Goal: Task Accomplishment & Management: Manage account settings

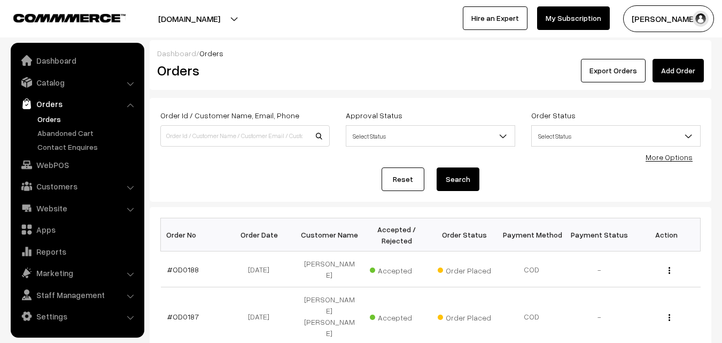
click at [654, 20] on button "[PERSON_NAME]" at bounding box center [668, 18] width 91 height 27
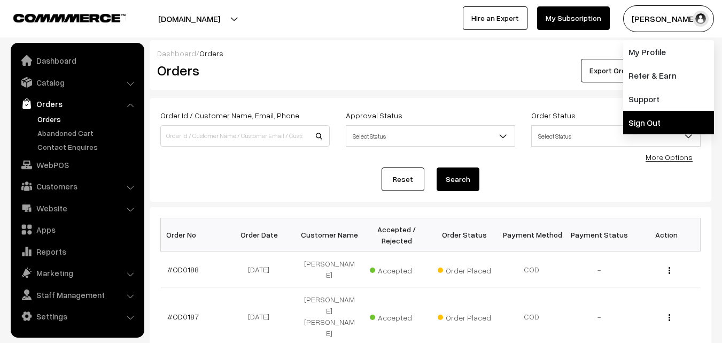
click at [652, 117] on link "Sign Out" at bounding box center [668, 123] width 91 height 24
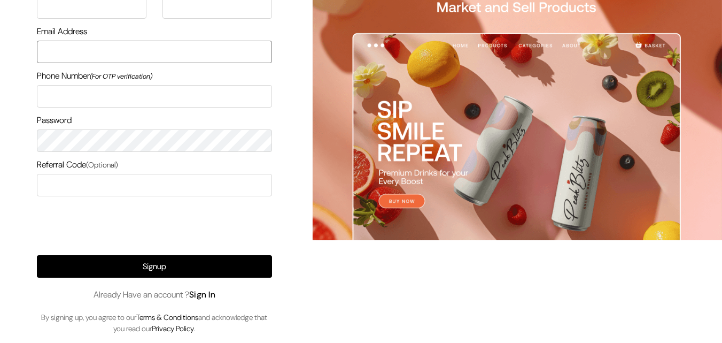
type input "uppadasarees999@gmail.com"
click at [204, 297] on link "Sign In" at bounding box center [202, 294] width 27 height 11
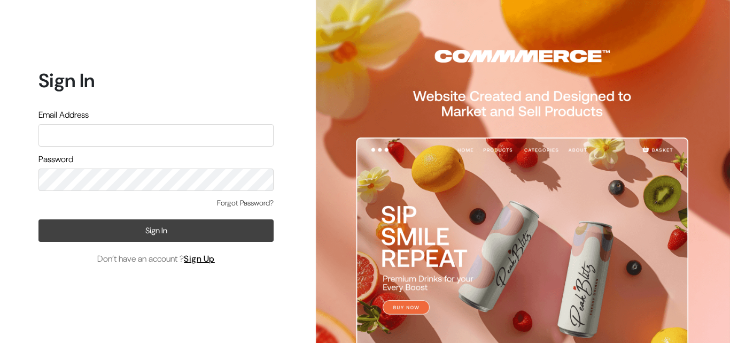
type input "[EMAIL_ADDRESS][DOMAIN_NAME]"
click at [152, 231] on button "Sign In" at bounding box center [155, 230] width 235 height 22
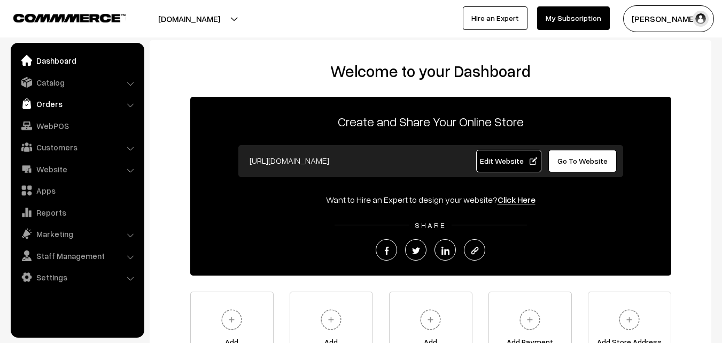
click at [49, 100] on link "Orders" at bounding box center [76, 103] width 127 height 19
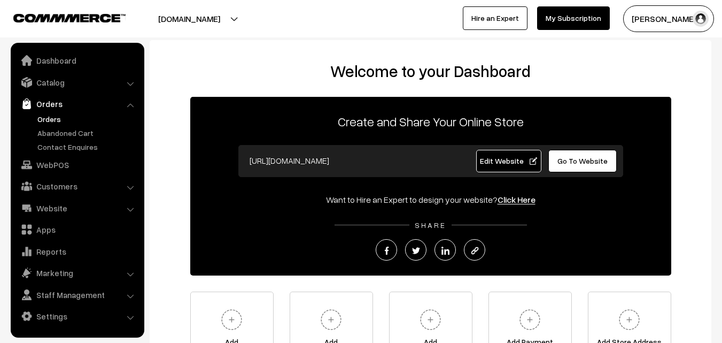
click at [56, 121] on link "Orders" at bounding box center [88, 118] width 106 height 11
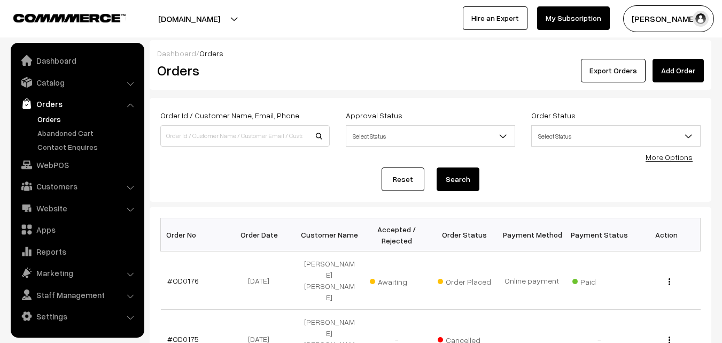
scroll to position [107, 0]
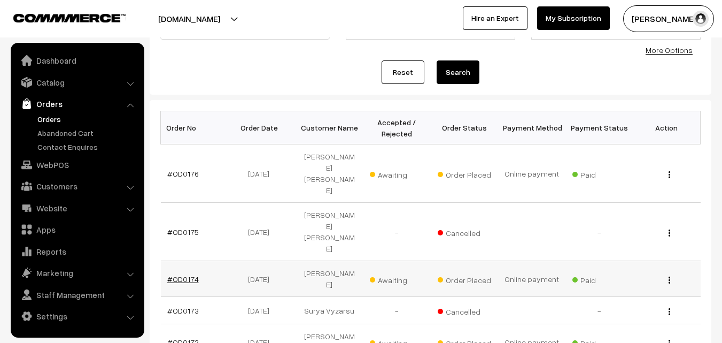
click at [179, 274] on link "#OD0174" at bounding box center [183, 278] width 32 height 9
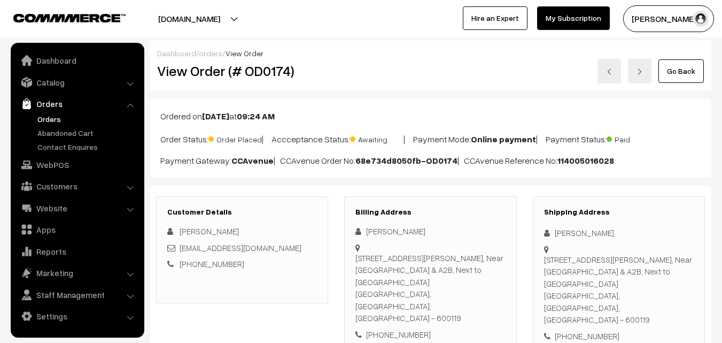
scroll to position [267, 0]
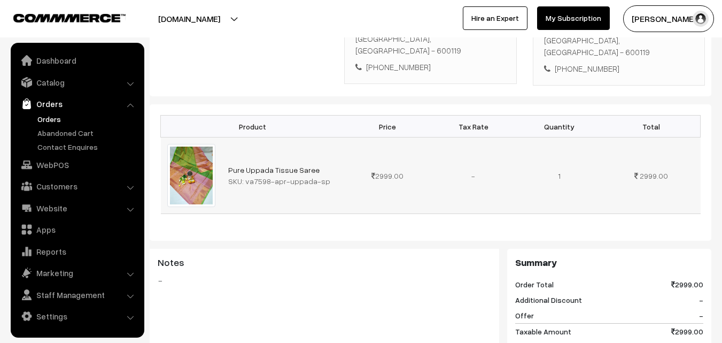
drag, startPoint x: 244, startPoint y: 157, endPoint x: 323, endPoint y: 155, distance: 78.6
click at [323, 175] on div "SKU: va7598-apr-uppada-sp" at bounding box center [283, 180] width 110 height 11
copy div "va7598-apr-uppada-sp"
click at [52, 84] on link "Catalog" at bounding box center [76, 82] width 127 height 19
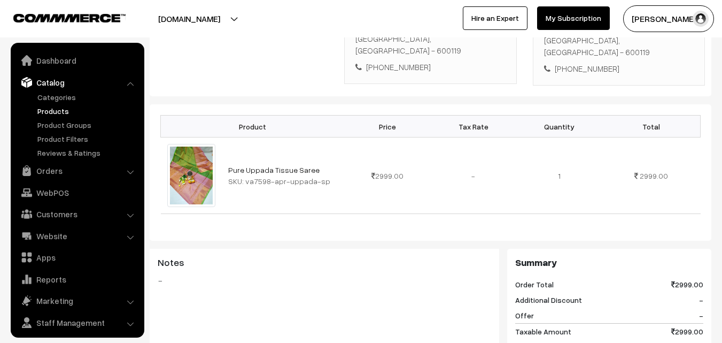
click at [57, 111] on link "Products" at bounding box center [88, 110] width 106 height 11
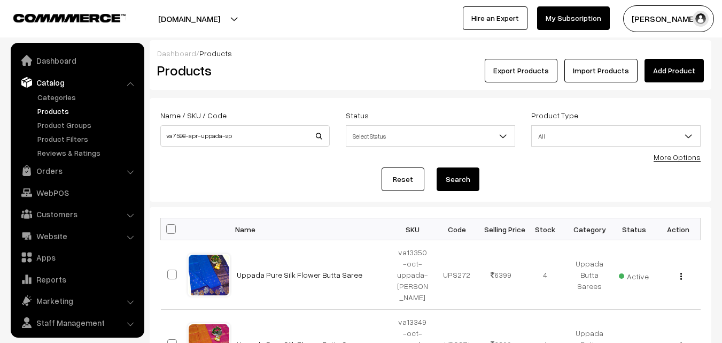
scroll to position [27, 0]
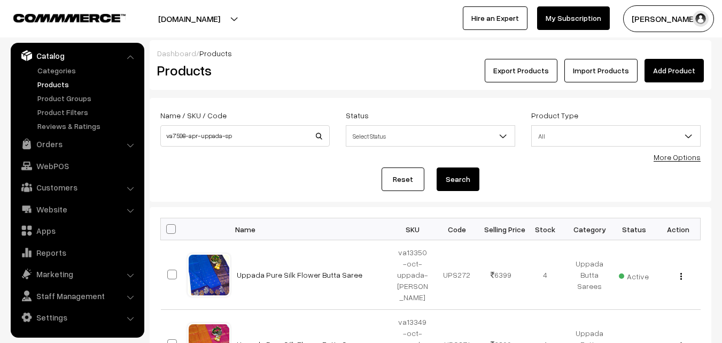
type input "va7598-apr-uppada-sp"
click at [443, 181] on button "Search" at bounding box center [458, 179] width 43 height 24
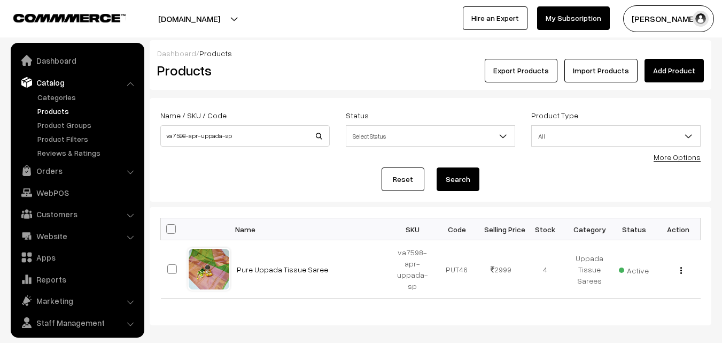
scroll to position [27, 0]
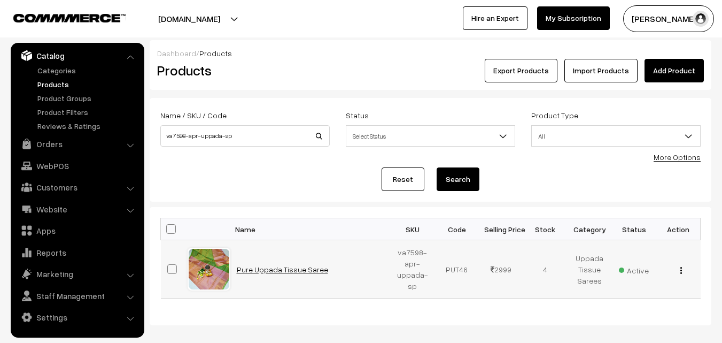
click at [295, 266] on link "Pure Uppada Tissue Saree" at bounding box center [282, 269] width 91 height 9
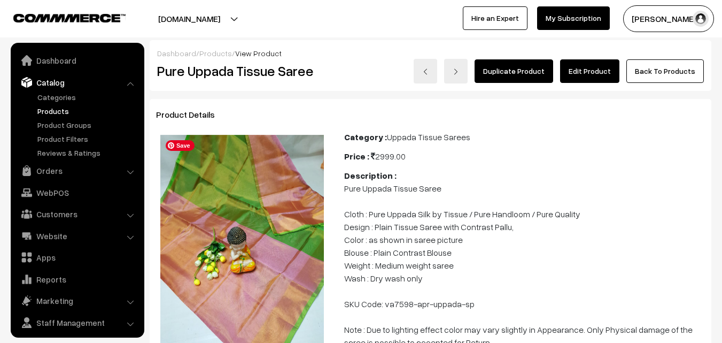
scroll to position [27, 0]
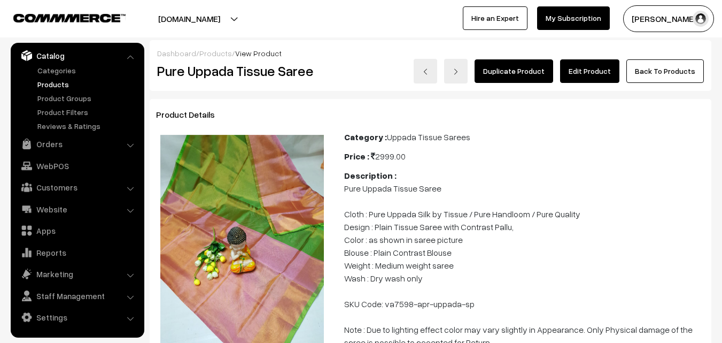
click at [589, 67] on link "Edit Product" at bounding box center [589, 71] width 59 height 24
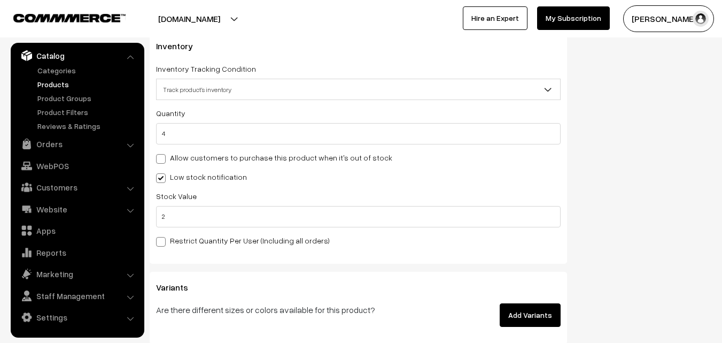
scroll to position [1025, 0]
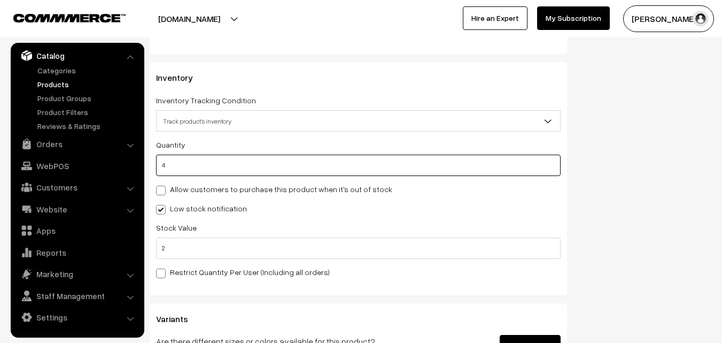
drag, startPoint x: 172, startPoint y: 167, endPoint x: 160, endPoint y: 167, distance: 11.8
click at [160, 167] on input "4" at bounding box center [358, 165] width 405 height 21
type input "0"
type input "4"
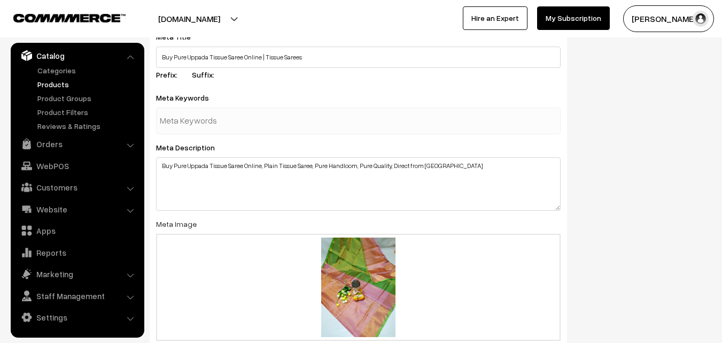
scroll to position [1653, 0]
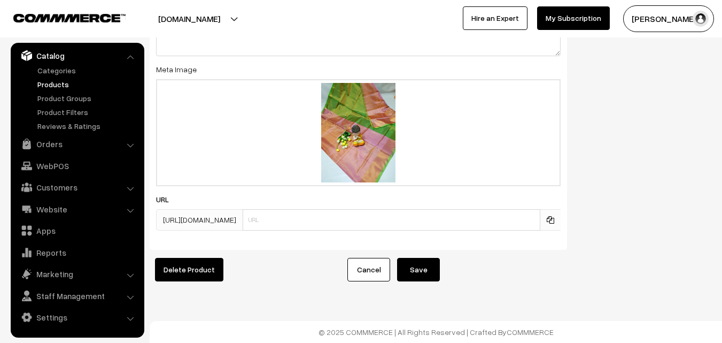
type input "0"
click at [437, 259] on button "Save" at bounding box center [418, 270] width 43 height 24
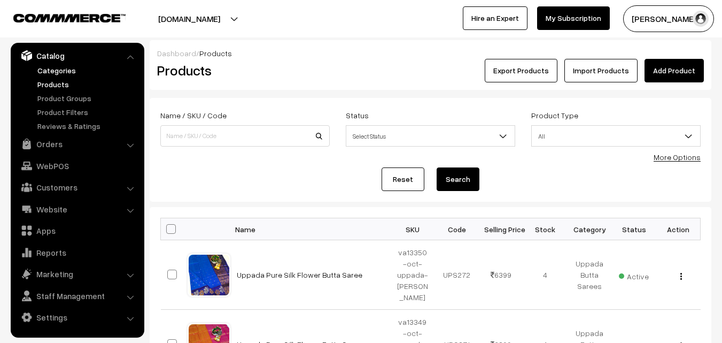
click at [57, 72] on link "Categories" at bounding box center [88, 70] width 106 height 11
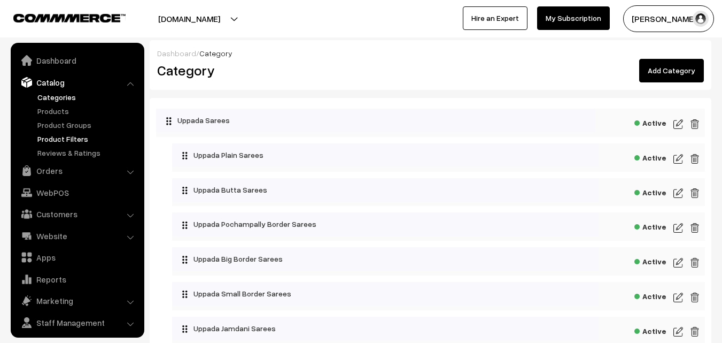
scroll to position [27, 0]
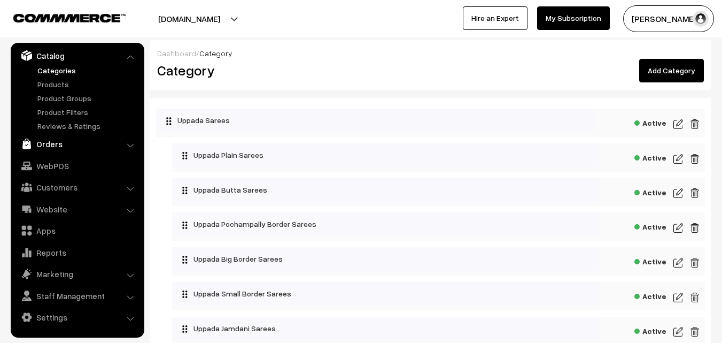
click at [50, 144] on link "Orders" at bounding box center [76, 143] width 127 height 19
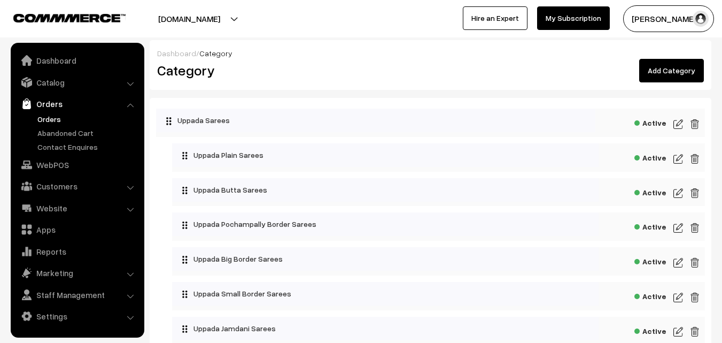
scroll to position [53, 0]
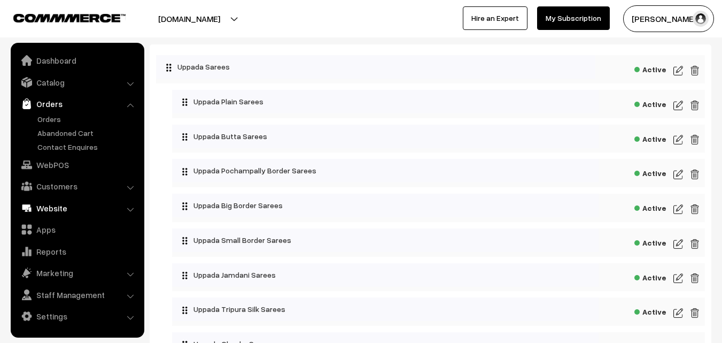
click at [97, 213] on link "Website" at bounding box center [76, 207] width 127 height 19
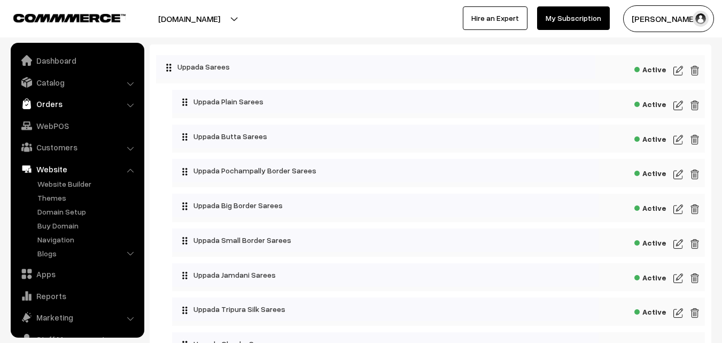
click at [45, 106] on link "Orders" at bounding box center [76, 103] width 127 height 19
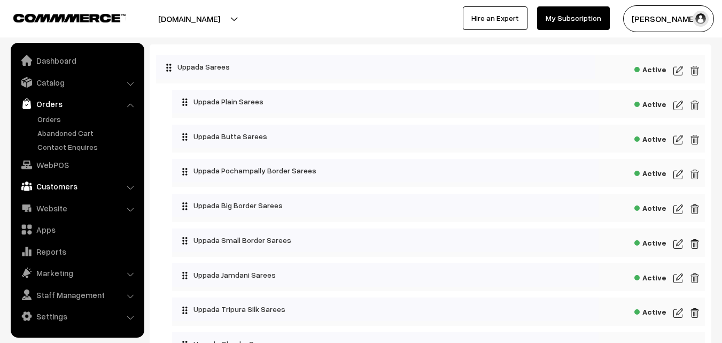
click at [70, 189] on link "Customers" at bounding box center [76, 185] width 127 height 19
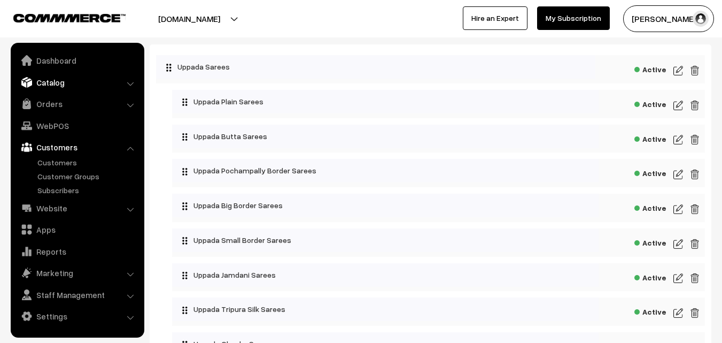
click at [58, 80] on link "Catalog" at bounding box center [76, 82] width 127 height 19
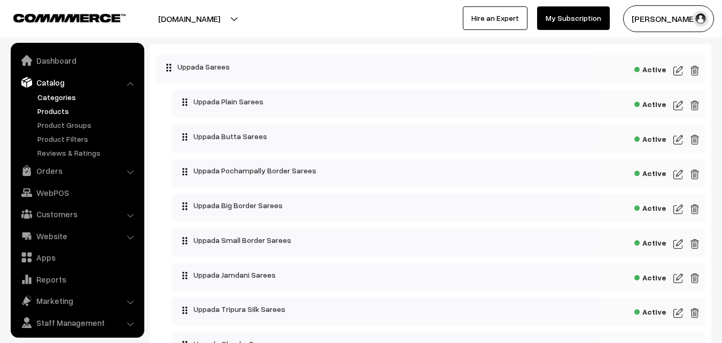
click at [59, 114] on link "Products" at bounding box center [88, 110] width 106 height 11
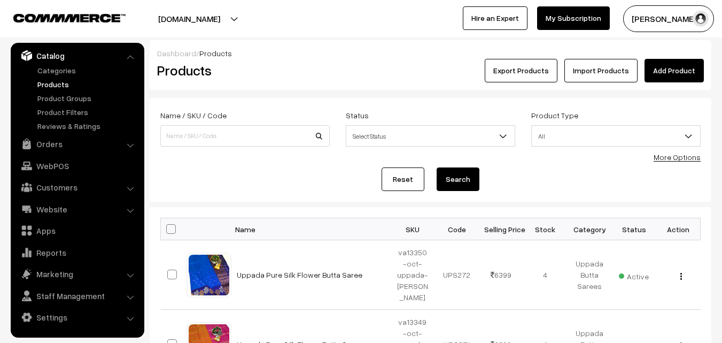
click at [685, 159] on link "More Options" at bounding box center [677, 156] width 47 height 9
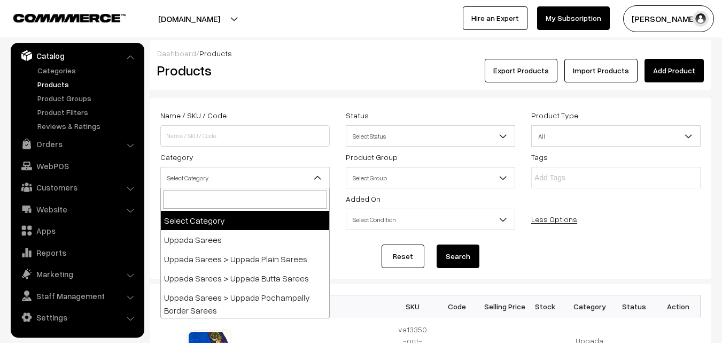
click at [318, 179] on b at bounding box center [317, 177] width 11 height 11
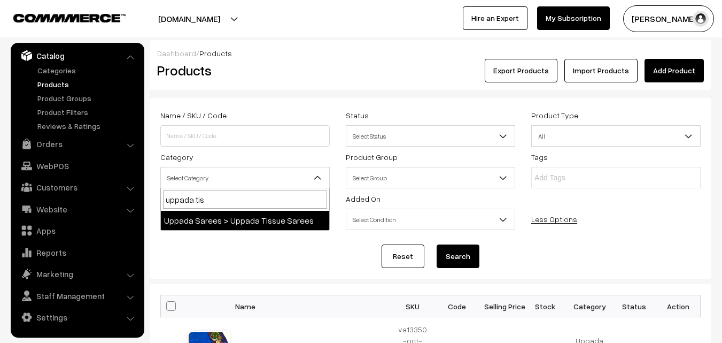
type input "uppada tis"
select select "9"
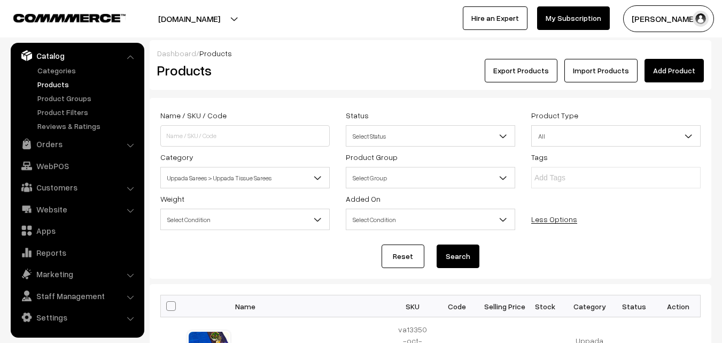
click at [471, 263] on button "Search" at bounding box center [458, 256] width 43 height 24
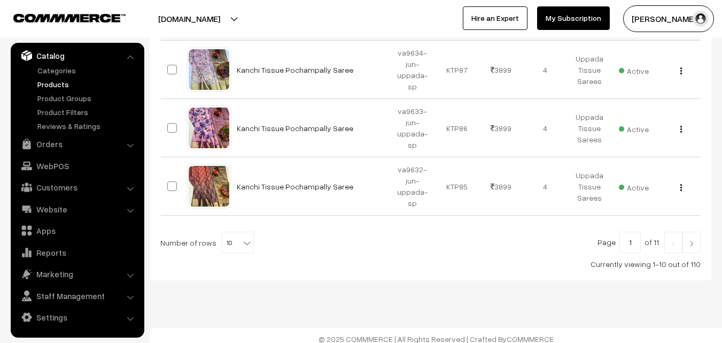
scroll to position [691, 0]
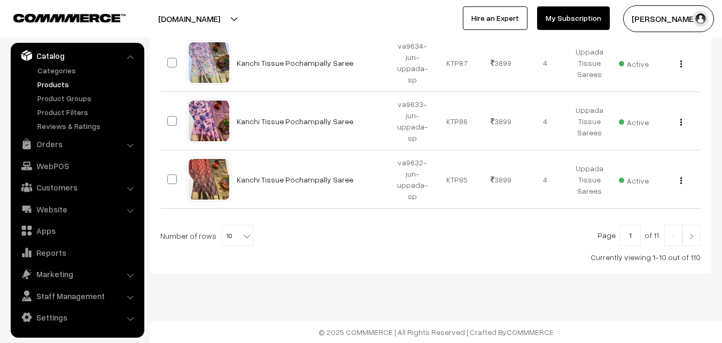
click at [242, 235] on b at bounding box center [247, 235] width 11 height 11
select select "100"
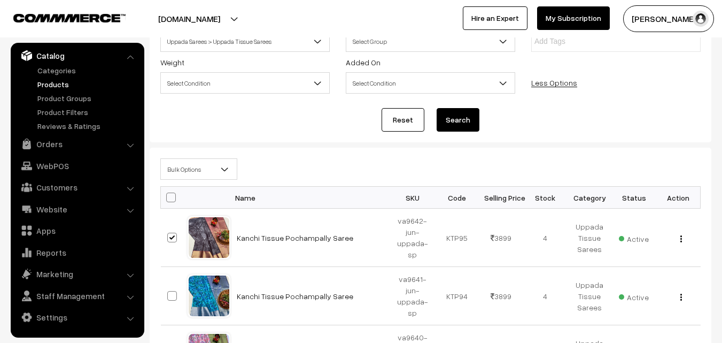
scroll to position [160, 0]
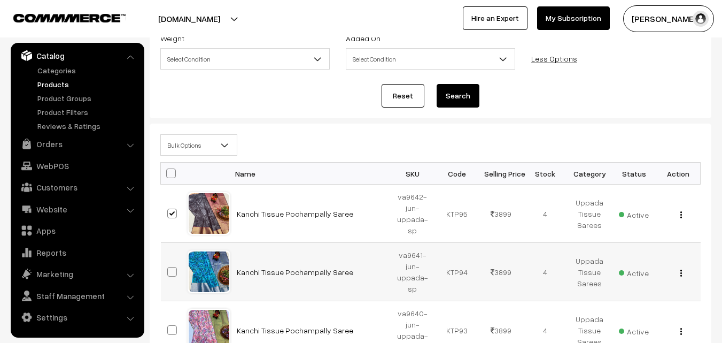
click at [172, 271] on span at bounding box center [172, 272] width 10 height 10
click at [169, 268] on input "checkbox" at bounding box center [165, 264] width 7 height 7
checkbox input "true"
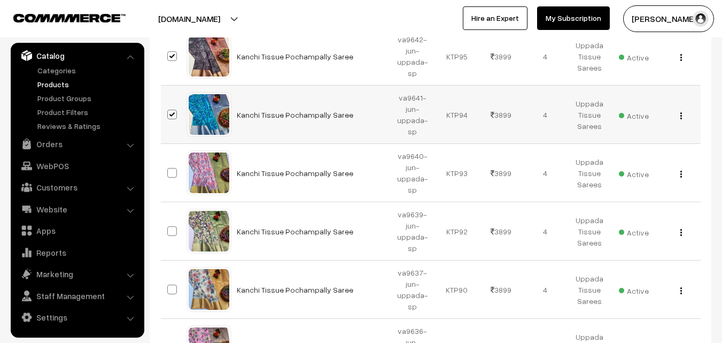
scroll to position [321, 0]
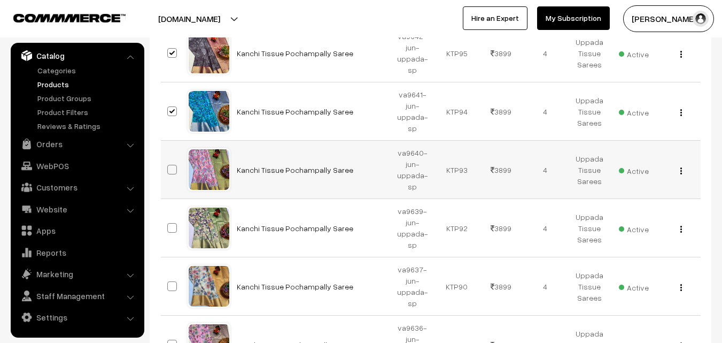
click at [174, 169] on span at bounding box center [172, 170] width 10 height 10
click at [169, 166] on input "checkbox" at bounding box center [165, 162] width 7 height 7
checkbox input "true"
drag, startPoint x: 168, startPoint y: 228, endPoint x: 180, endPoint y: 272, distance: 45.4
click at [168, 229] on span at bounding box center [172, 228] width 10 height 10
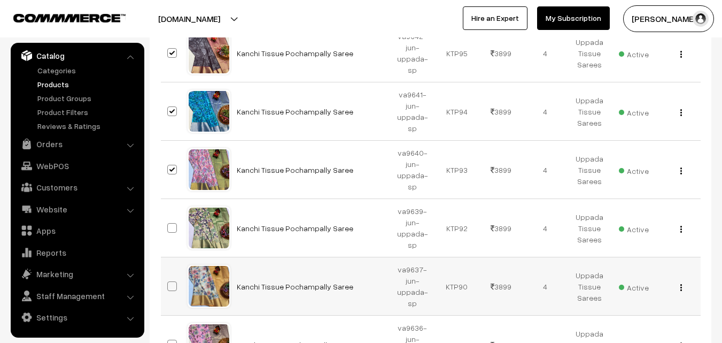
click at [168, 225] on input "checkbox" at bounding box center [165, 221] width 7 height 7
checkbox input "true"
click at [172, 286] on span at bounding box center [172, 286] width 10 height 10
click at [169, 283] on input "checkbox" at bounding box center [165, 279] width 7 height 7
checkbox input "true"
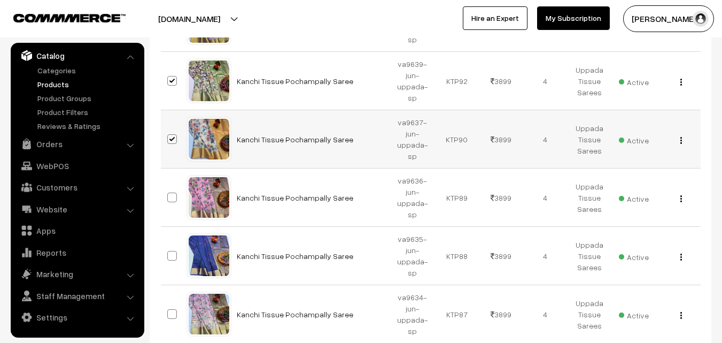
scroll to position [481, 0]
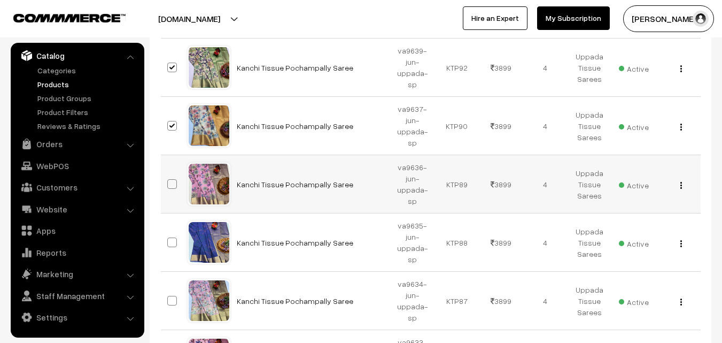
click at [172, 184] on span at bounding box center [172, 184] width 10 height 10
click at [169, 181] on input "checkbox" at bounding box center [165, 177] width 7 height 7
checkbox input "true"
click at [172, 239] on span at bounding box center [172, 242] width 10 height 10
click at [169, 239] on input "checkbox" at bounding box center [165, 235] width 7 height 7
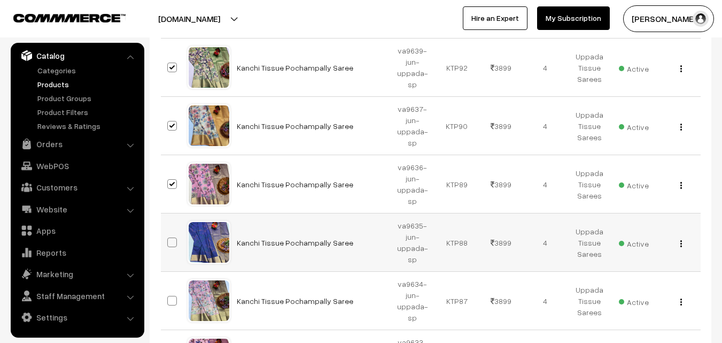
checkbox input "true"
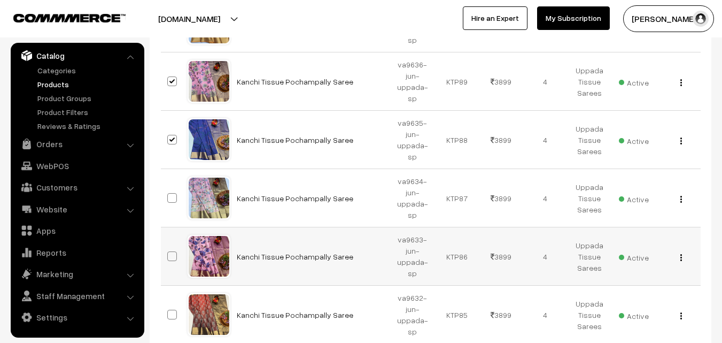
scroll to position [588, 0]
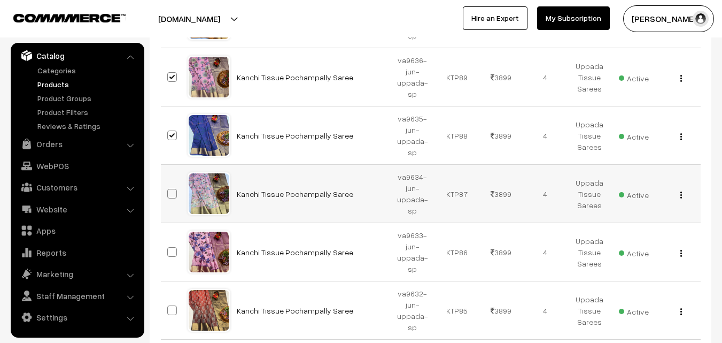
click at [172, 195] on span at bounding box center [172, 194] width 10 height 10
click at [169, 190] on input "checkbox" at bounding box center [165, 186] width 7 height 7
checkbox input "true"
drag, startPoint x: 173, startPoint y: 252, endPoint x: 175, endPoint y: 314, distance: 61.5
click at [173, 253] on span at bounding box center [172, 252] width 10 height 10
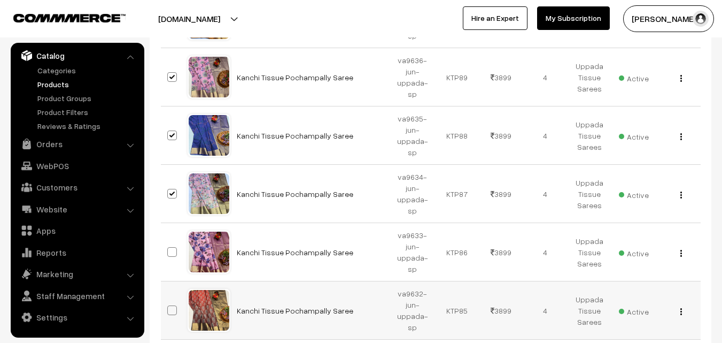
click at [169, 249] on input "checkbox" at bounding box center [165, 245] width 7 height 7
checkbox input "true"
click at [172, 308] on span at bounding box center [172, 310] width 10 height 10
click at [169, 307] on input "checkbox" at bounding box center [165, 303] width 7 height 7
checkbox input "true"
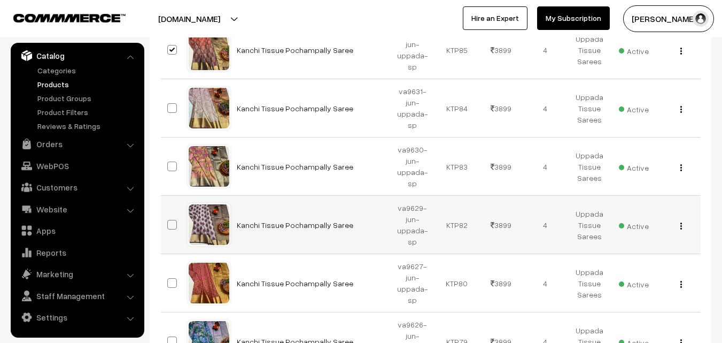
scroll to position [855, 0]
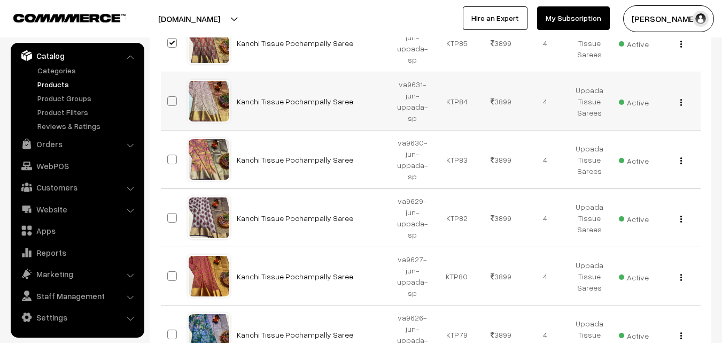
click at [171, 95] on label at bounding box center [173, 101] width 13 height 13
click at [169, 94] on input "checkbox" at bounding box center [165, 94] width 7 height 7
checkbox input "true"
click at [173, 158] on span at bounding box center [172, 160] width 10 height 10
click at [169, 156] on input "checkbox" at bounding box center [165, 152] width 7 height 7
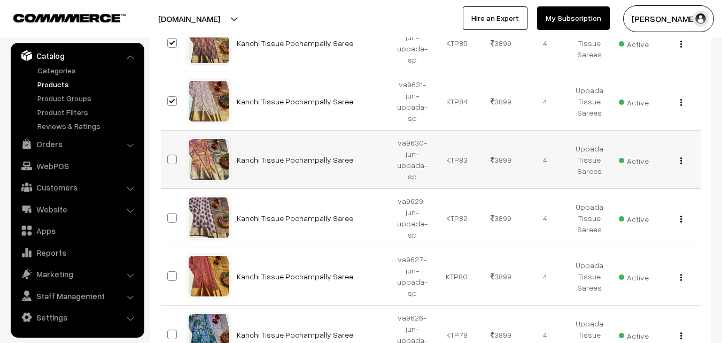
checkbox input "true"
click at [174, 216] on span at bounding box center [172, 218] width 10 height 10
click at [169, 214] on input "checkbox" at bounding box center [165, 210] width 7 height 7
checkbox input "true"
click at [173, 274] on span at bounding box center [172, 276] width 10 height 10
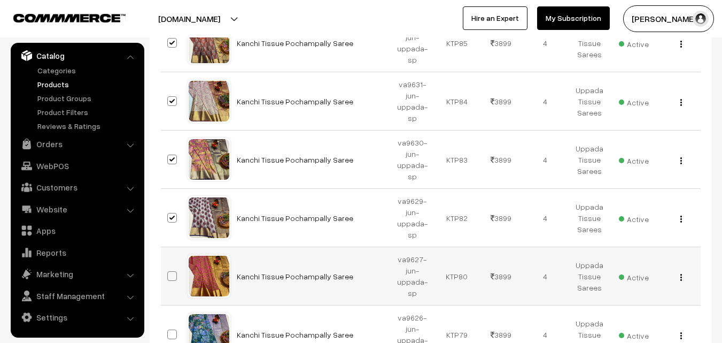
click at [169, 273] on input "checkbox" at bounding box center [165, 269] width 7 height 7
checkbox input "true"
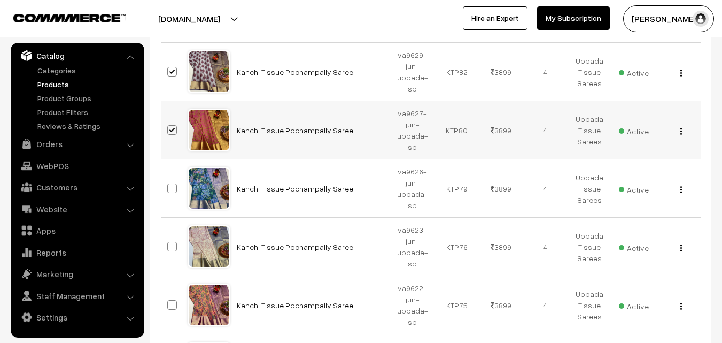
scroll to position [1016, 0]
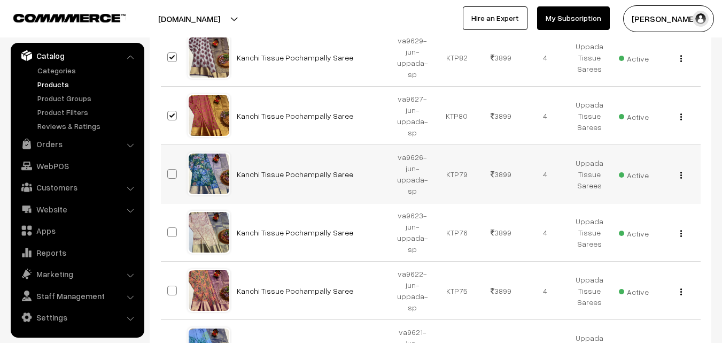
click at [175, 173] on span at bounding box center [172, 174] width 10 height 10
click at [169, 171] on input "checkbox" at bounding box center [165, 167] width 7 height 7
checkbox input "true"
click at [168, 233] on span at bounding box center [172, 232] width 10 height 10
click at [168, 229] on input "checkbox" at bounding box center [165, 225] width 7 height 7
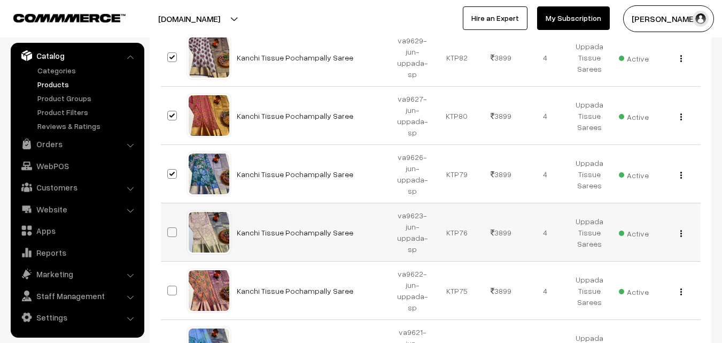
checkbox input "true"
click at [174, 286] on span at bounding box center [172, 291] width 10 height 10
click at [169, 286] on input "checkbox" at bounding box center [165, 283] width 7 height 7
checkbox input "true"
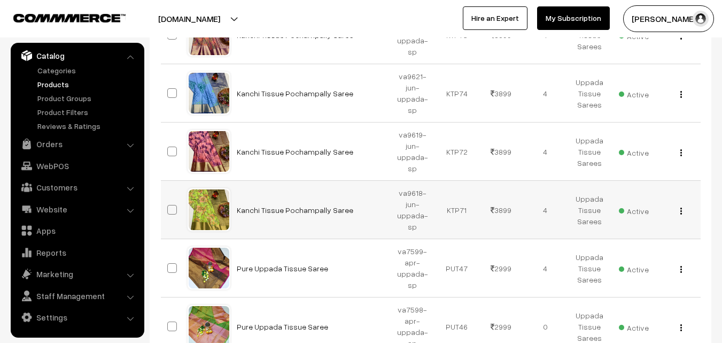
scroll to position [1283, 0]
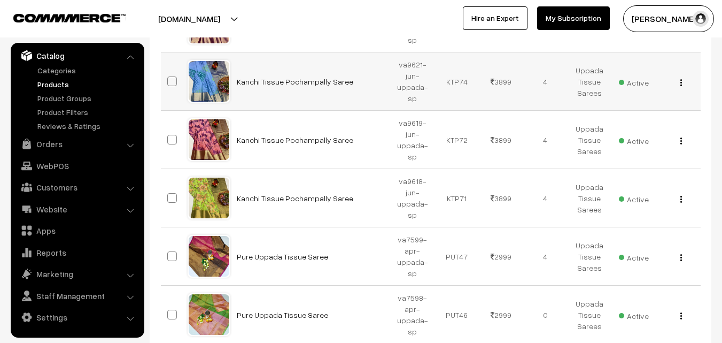
click at [172, 79] on span at bounding box center [172, 81] width 10 height 10
click at [169, 78] on input "checkbox" at bounding box center [165, 74] width 7 height 7
checkbox input "true"
click at [176, 137] on span at bounding box center [172, 140] width 10 height 10
click at [169, 136] on input "checkbox" at bounding box center [165, 132] width 7 height 7
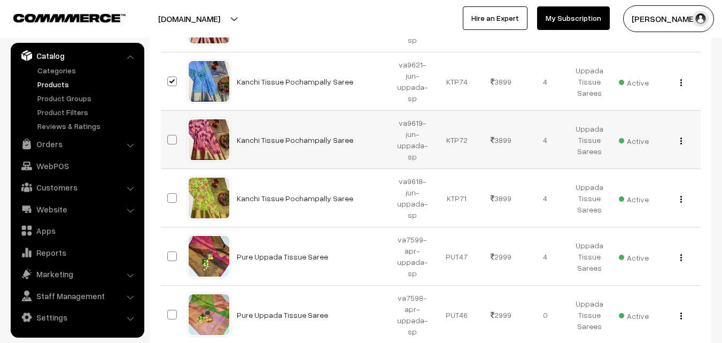
checkbox input "true"
click at [175, 197] on span at bounding box center [172, 198] width 10 height 10
click at [169, 195] on input "checkbox" at bounding box center [165, 191] width 7 height 7
checkbox input "true"
drag, startPoint x: 173, startPoint y: 258, endPoint x: 278, endPoint y: 211, distance: 115.1
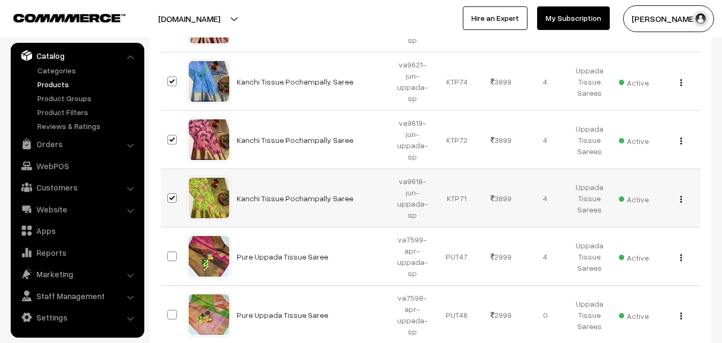
click at [279, 213] on td "Kanchi Tissue Pochampally Saree" at bounding box center [310, 198] width 160 height 58
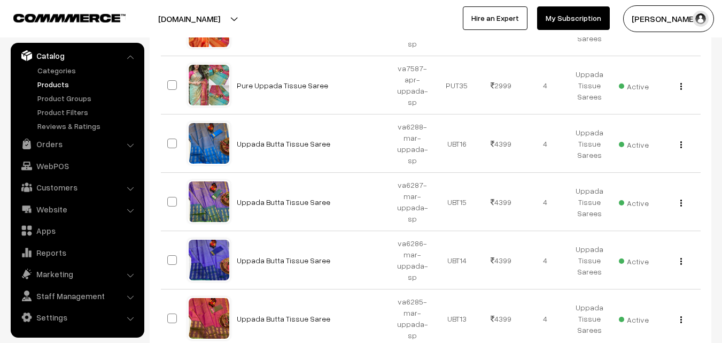
scroll to position [2139, 0]
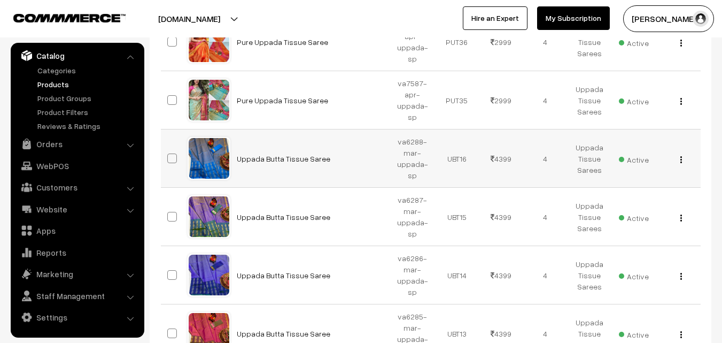
drag, startPoint x: 171, startPoint y: 158, endPoint x: 172, endPoint y: 180, distance: 21.9
click at [171, 159] on span at bounding box center [172, 158] width 10 height 10
click at [169, 155] on input "checkbox" at bounding box center [165, 151] width 7 height 7
checkbox input "true"
click at [173, 218] on span at bounding box center [172, 217] width 10 height 10
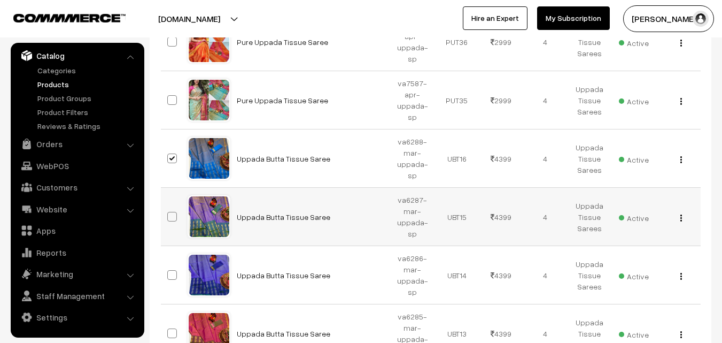
click at [169, 213] on input "checkbox" at bounding box center [165, 209] width 7 height 7
checkbox input "true"
click at [173, 272] on span at bounding box center [172, 275] width 10 height 10
click at [169, 272] on input "checkbox" at bounding box center [165, 268] width 7 height 7
checkbox input "true"
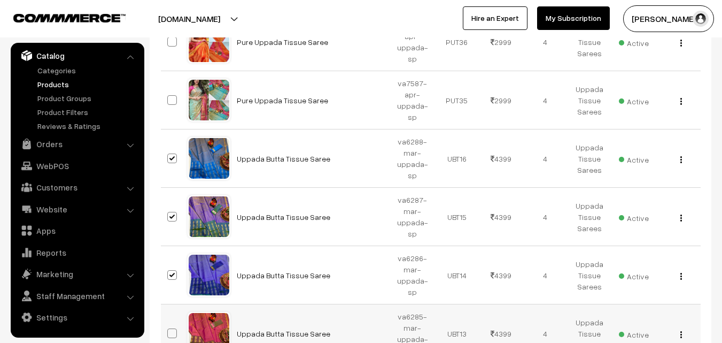
click at [172, 329] on span at bounding box center [172, 333] width 10 height 10
click at [169, 329] on input "checkbox" at bounding box center [165, 326] width 7 height 7
checkbox input "true"
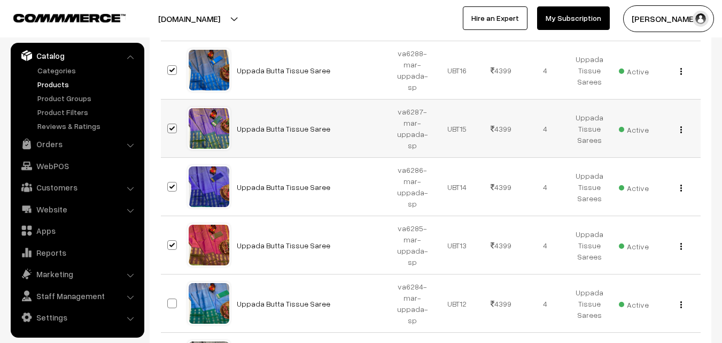
scroll to position [2353, 0]
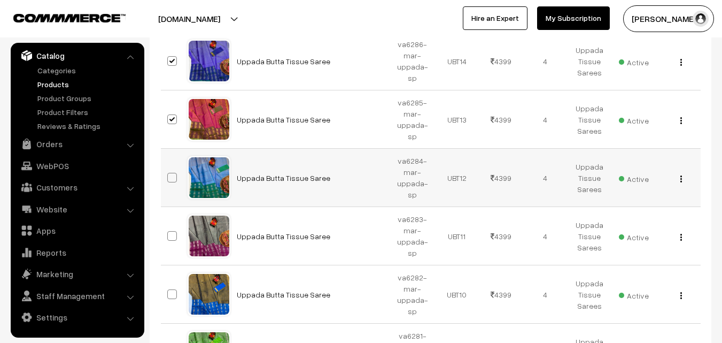
click at [173, 174] on span at bounding box center [172, 178] width 10 height 10
click at [169, 174] on input "checkbox" at bounding box center [165, 170] width 7 height 7
checkbox input "true"
click at [170, 233] on span at bounding box center [172, 236] width 10 height 10
click at [169, 233] on input "checkbox" at bounding box center [165, 229] width 7 height 7
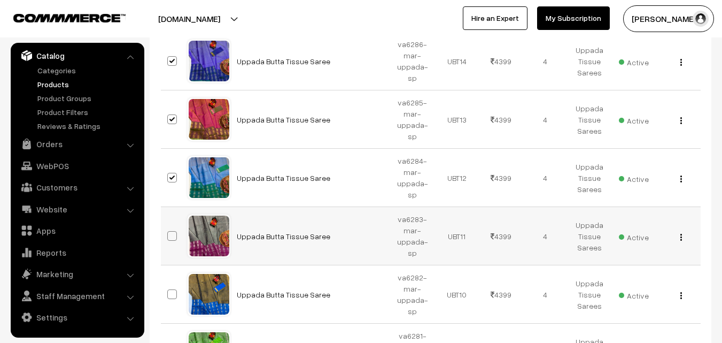
checkbox input "true"
click at [172, 292] on span at bounding box center [172, 294] width 10 height 10
click at [169, 291] on input "checkbox" at bounding box center [165, 287] width 7 height 7
checkbox input "true"
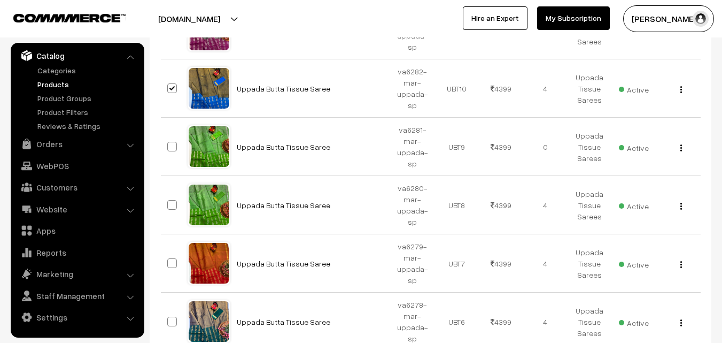
scroll to position [2566, 0]
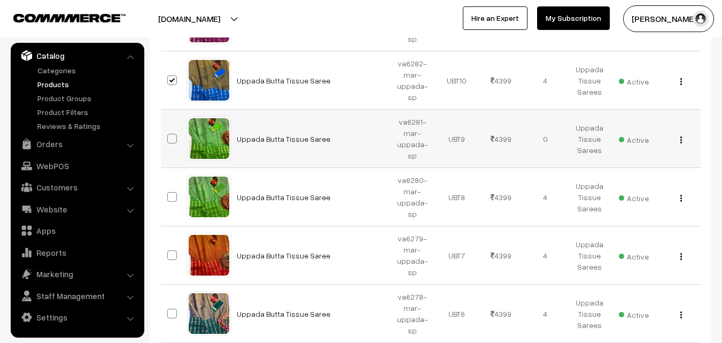
click at [172, 135] on span at bounding box center [172, 139] width 10 height 10
click at [169, 135] on input "checkbox" at bounding box center [165, 131] width 7 height 7
checkbox input "true"
click at [171, 201] on span at bounding box center [172, 197] width 10 height 10
click at [169, 194] on input "checkbox" at bounding box center [165, 190] width 7 height 7
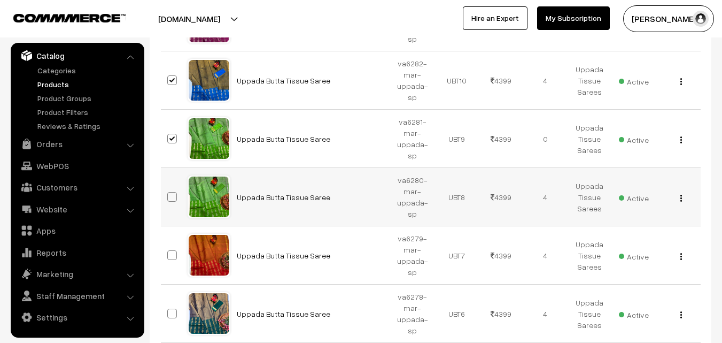
checkbox input "true"
drag, startPoint x: 172, startPoint y: 257, endPoint x: 172, endPoint y: 248, distance: 9.6
click at [172, 258] on span at bounding box center [172, 255] width 10 height 10
click at [169, 252] on input "checkbox" at bounding box center [165, 248] width 7 height 7
checkbox input "true"
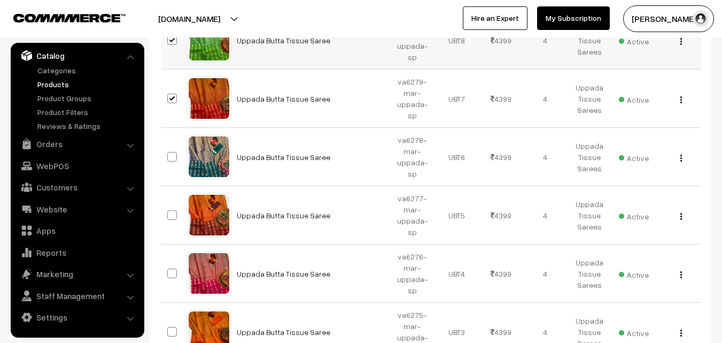
scroll to position [2727, 0]
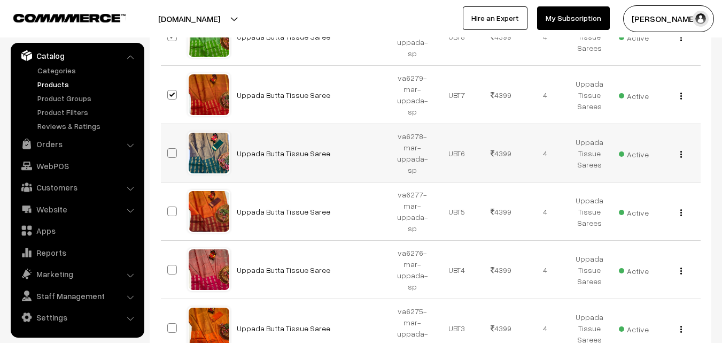
click at [173, 149] on span at bounding box center [172, 153] width 10 height 10
click at [169, 149] on input "checkbox" at bounding box center [165, 146] width 7 height 7
checkbox input "true"
click at [172, 211] on span at bounding box center [172, 211] width 10 height 10
click at [169, 208] on input "checkbox" at bounding box center [165, 204] width 7 height 7
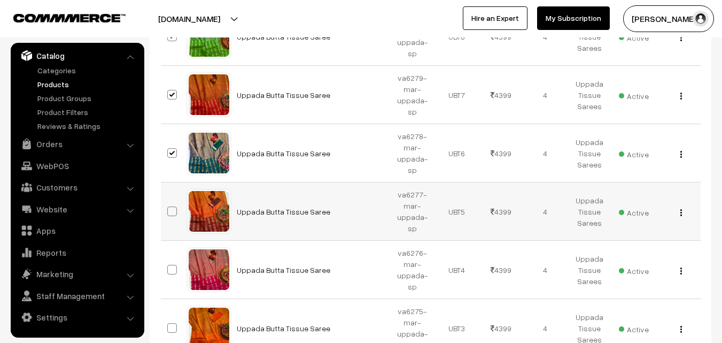
checkbox input "true"
click at [172, 268] on span at bounding box center [172, 270] width 10 height 10
click at [169, 266] on input "checkbox" at bounding box center [165, 262] width 7 height 7
checkbox input "true"
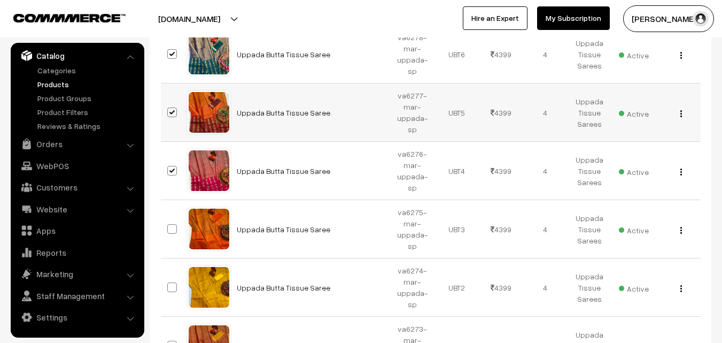
scroll to position [2834, 0]
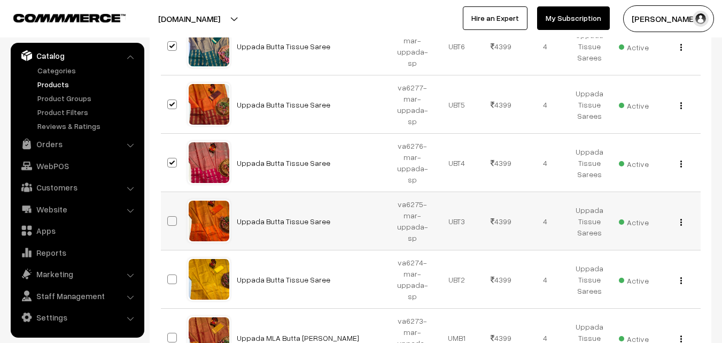
click at [174, 220] on span at bounding box center [172, 221] width 10 height 10
click at [169, 218] on input "checkbox" at bounding box center [165, 214] width 7 height 7
checkbox input "true"
drag, startPoint x: 177, startPoint y: 274, endPoint x: 182, endPoint y: 246, distance: 28.2
click at [175, 274] on label at bounding box center [173, 279] width 13 height 13
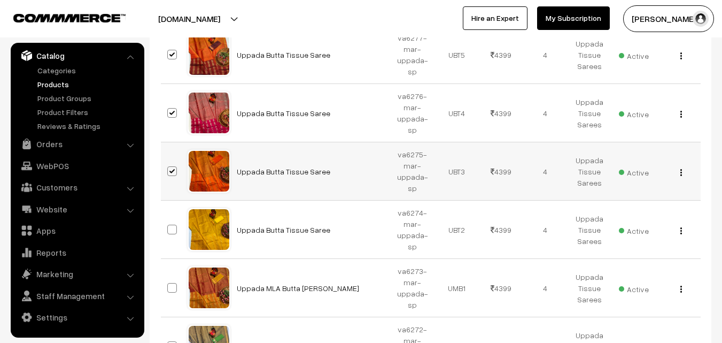
scroll to position [2941, 0]
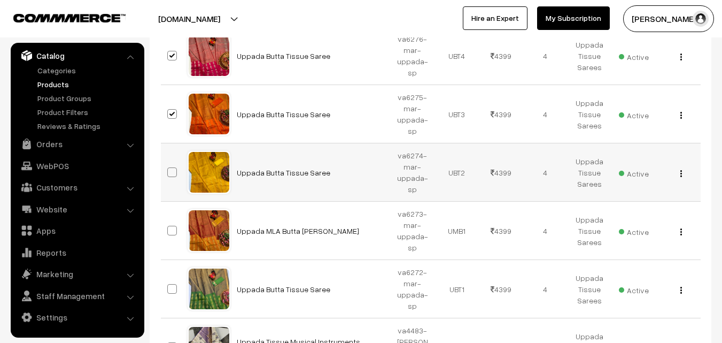
click at [171, 175] on span at bounding box center [172, 172] width 10 height 10
click at [169, 169] on input "checkbox" at bounding box center [165, 165] width 7 height 7
checkbox input "true"
click at [176, 232] on span at bounding box center [172, 231] width 10 height 10
click at [169, 227] on input "checkbox" at bounding box center [165, 223] width 7 height 7
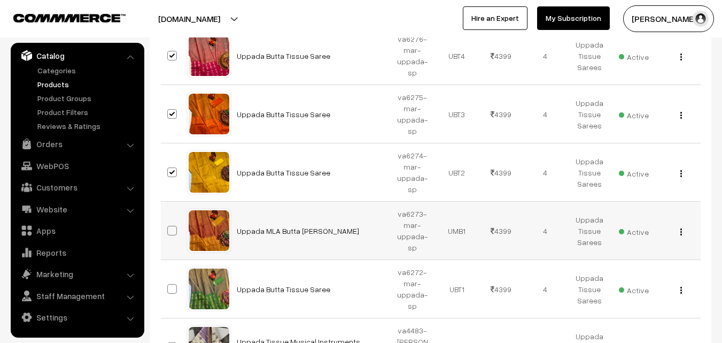
checkbox input "true"
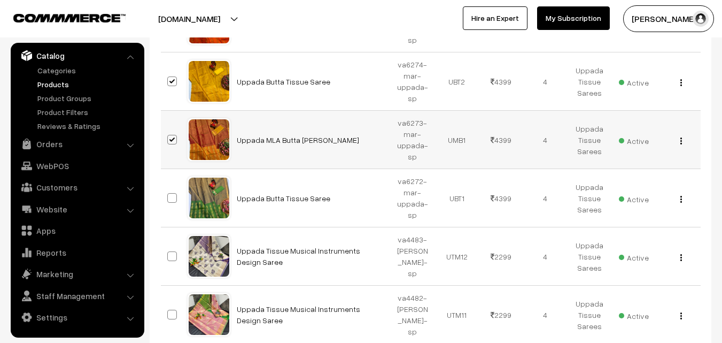
scroll to position [3101, 0]
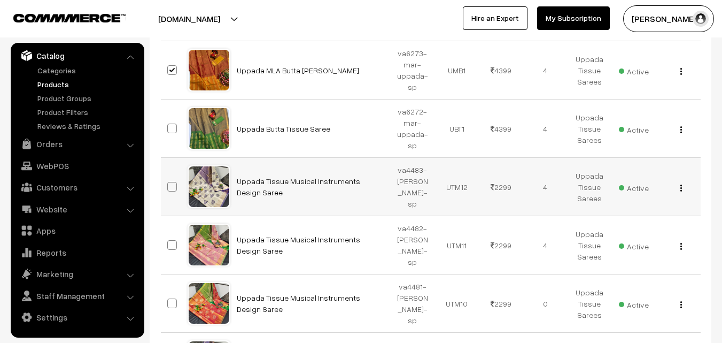
drag, startPoint x: 172, startPoint y: 132, endPoint x: 176, endPoint y: 166, distance: 34.0
click at [172, 133] on label at bounding box center [173, 128] width 13 height 13
click at [171, 186] on span at bounding box center [172, 187] width 10 height 10
click at [169, 183] on input "checkbox" at bounding box center [165, 179] width 7 height 7
checkbox input "true"
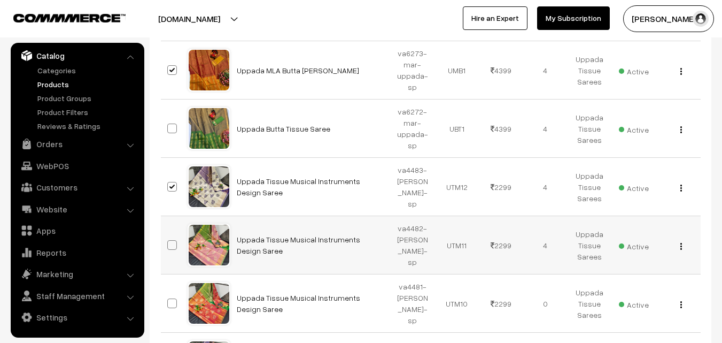
click at [172, 243] on span at bounding box center [172, 245] width 10 height 10
click at [169, 242] on input "checkbox" at bounding box center [165, 238] width 7 height 7
checkbox input "true"
click at [171, 303] on span at bounding box center [172, 303] width 10 height 10
click at [169, 300] on input "checkbox" at bounding box center [165, 296] width 7 height 7
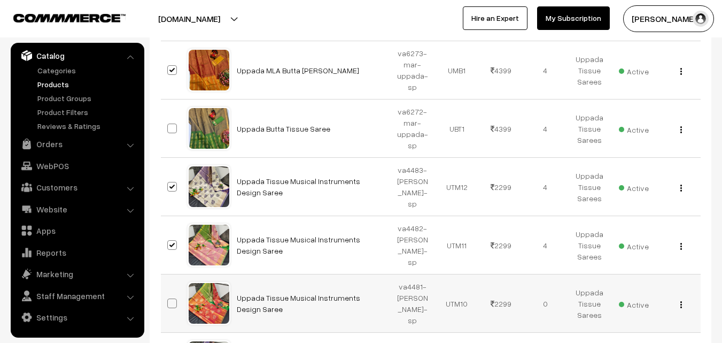
checkbox input "true"
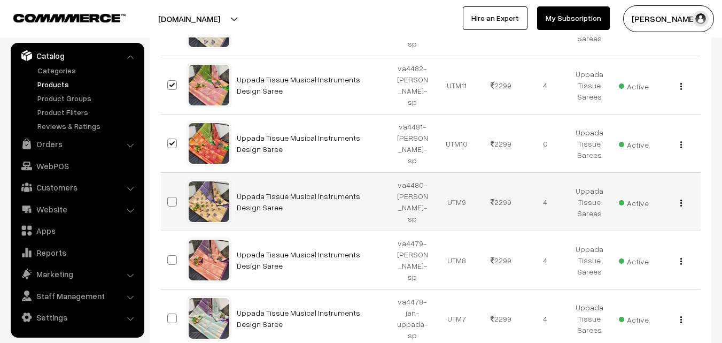
scroll to position [3261, 0]
click at [171, 199] on span at bounding box center [172, 201] width 10 height 10
click at [169, 198] on input "checkbox" at bounding box center [165, 194] width 7 height 7
checkbox input "true"
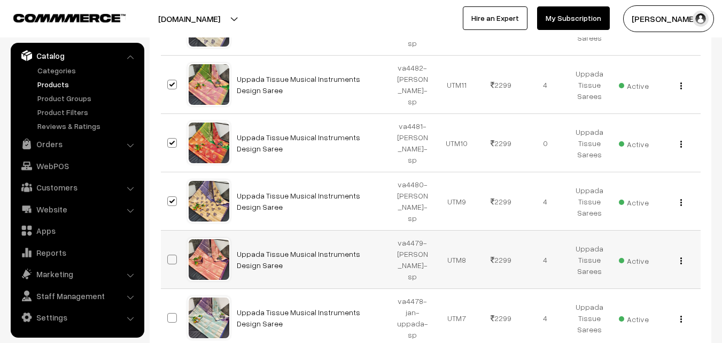
click at [175, 257] on span at bounding box center [172, 260] width 10 height 10
click at [169, 256] on input "checkbox" at bounding box center [165, 252] width 7 height 7
checkbox input "true"
click at [176, 317] on label at bounding box center [173, 317] width 13 height 13
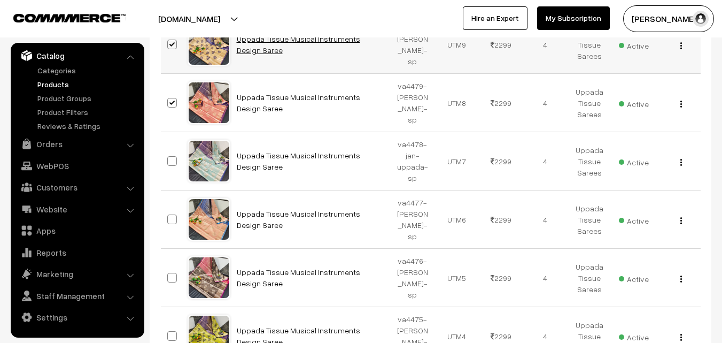
scroll to position [3422, 0]
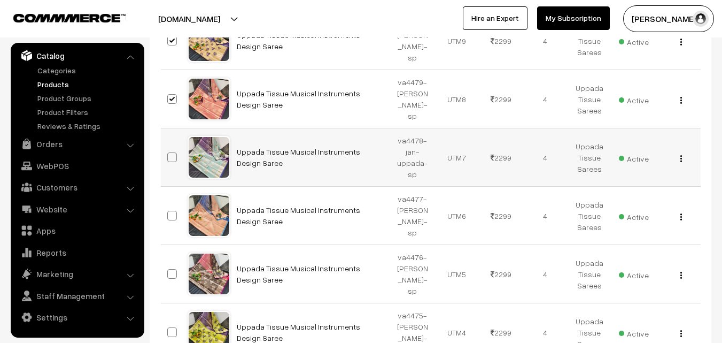
click at [169, 156] on span at bounding box center [172, 157] width 10 height 10
click at [169, 154] on input "checkbox" at bounding box center [165, 150] width 7 height 7
checkbox input "true"
click at [173, 218] on span at bounding box center [172, 216] width 10 height 10
click at [169, 212] on input "checkbox" at bounding box center [165, 208] width 7 height 7
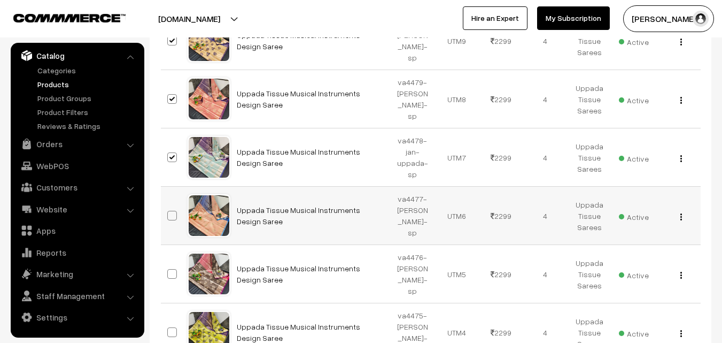
checkbox input "true"
click at [175, 270] on span at bounding box center [172, 274] width 10 height 10
click at [169, 270] on input "checkbox" at bounding box center [165, 267] width 7 height 7
checkbox input "true"
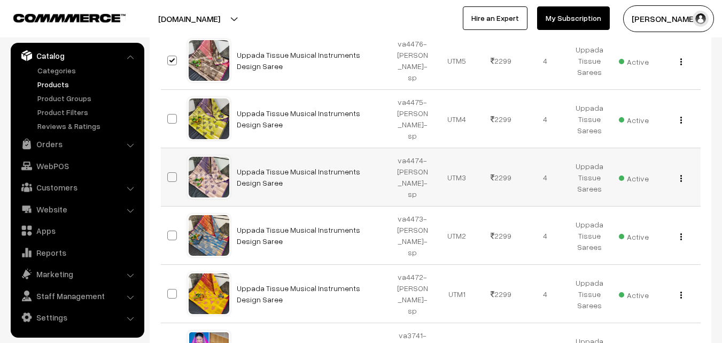
scroll to position [3636, 0]
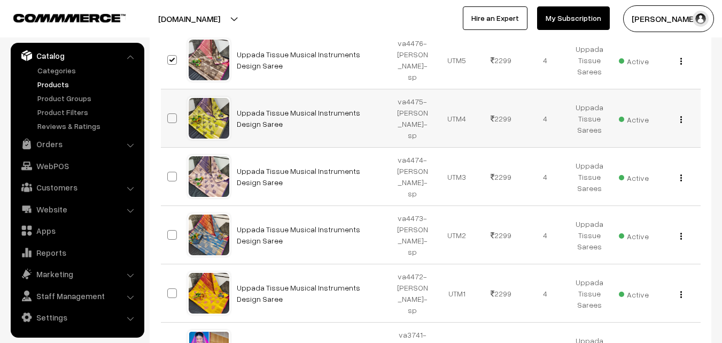
click at [174, 117] on span at bounding box center [172, 118] width 10 height 10
click at [169, 115] on input "checkbox" at bounding box center [165, 111] width 7 height 7
checkbox input "true"
click at [170, 179] on span at bounding box center [172, 177] width 10 height 10
click at [169, 173] on input "checkbox" at bounding box center [165, 169] width 7 height 7
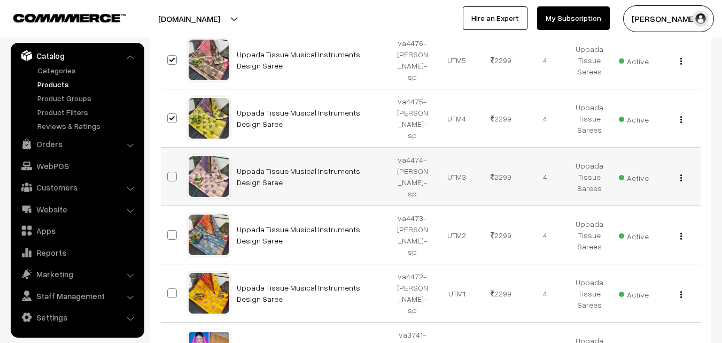
checkbox input "true"
click at [172, 240] on label at bounding box center [173, 234] width 13 height 13
click at [169, 232] on input "checkbox" at bounding box center [165, 228] width 7 height 7
checkbox input "true"
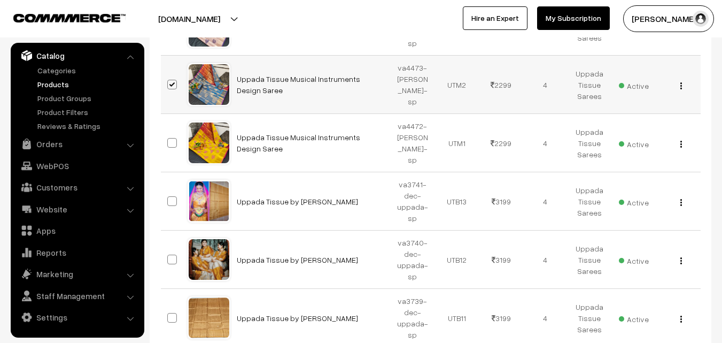
scroll to position [3796, 0]
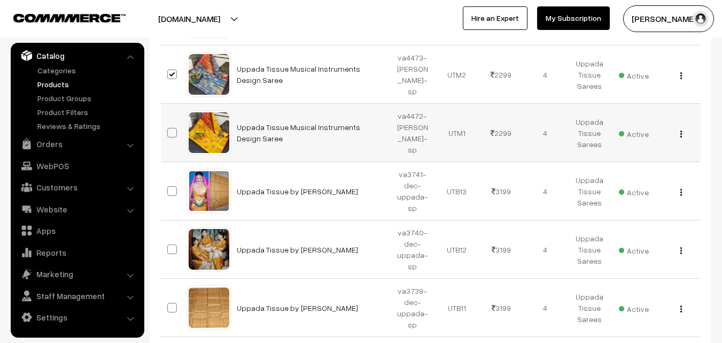
click at [167, 134] on span at bounding box center [172, 133] width 10 height 10
click at [167, 129] on input "checkbox" at bounding box center [165, 125] width 7 height 7
checkbox input "true"
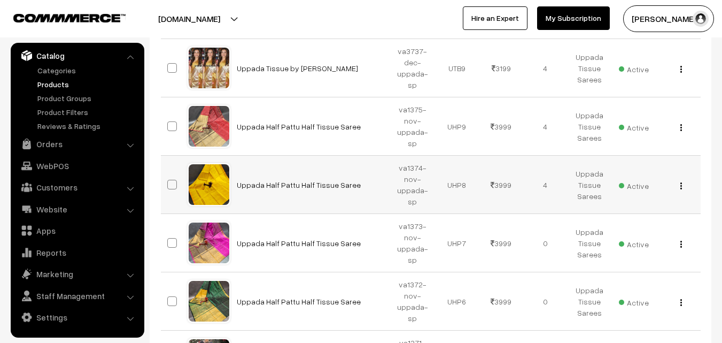
scroll to position [4170, 0]
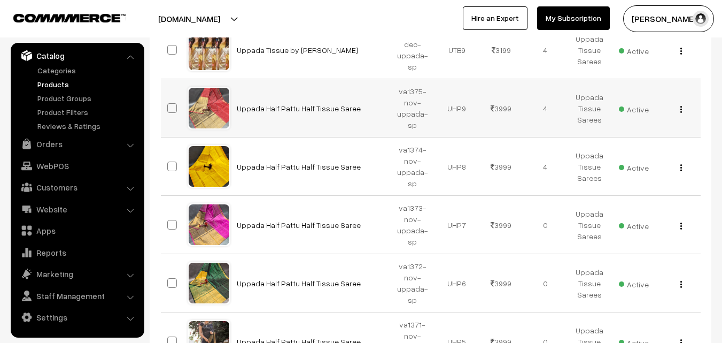
click at [172, 109] on span at bounding box center [172, 108] width 10 height 10
click at [169, 105] on input "checkbox" at bounding box center [165, 101] width 7 height 7
checkbox input "true"
click at [169, 165] on span at bounding box center [172, 166] width 10 height 10
click at [169, 163] on input "checkbox" at bounding box center [165, 159] width 7 height 7
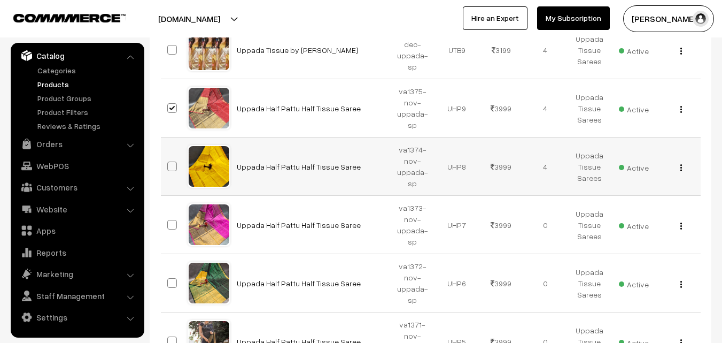
checkbox input "true"
click at [171, 224] on span at bounding box center [172, 225] width 10 height 10
click at [169, 221] on input "checkbox" at bounding box center [165, 217] width 7 height 7
checkbox input "true"
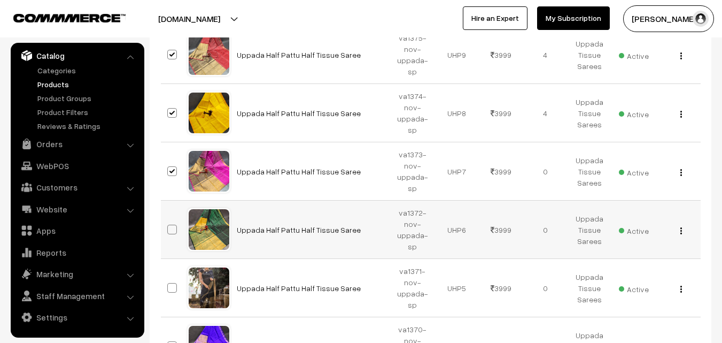
click at [172, 227] on span at bounding box center [172, 230] width 10 height 10
click at [169, 226] on input "checkbox" at bounding box center [165, 222] width 7 height 7
checkbox input "true"
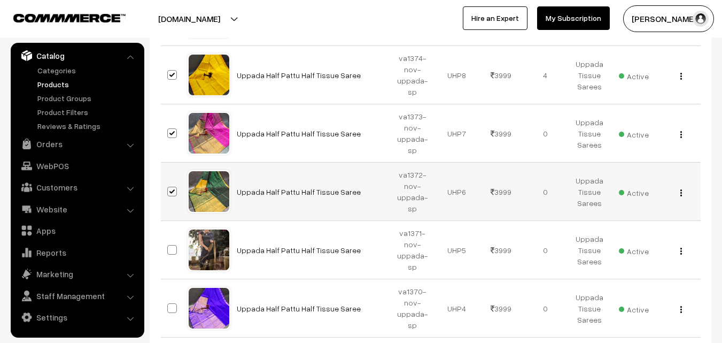
scroll to position [4331, 0]
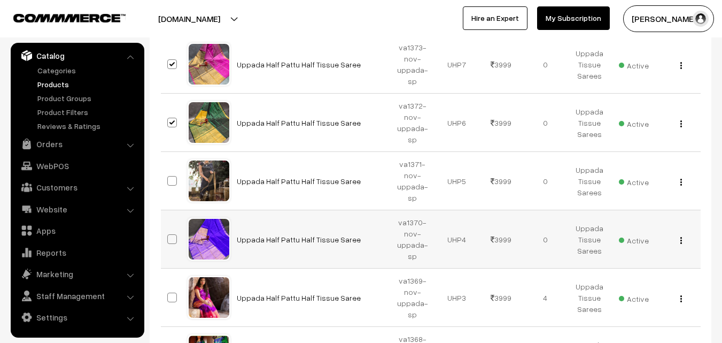
click at [169, 240] on span at bounding box center [172, 239] width 10 height 10
click at [169, 236] on input "checkbox" at bounding box center [165, 232] width 7 height 7
checkbox input "true"
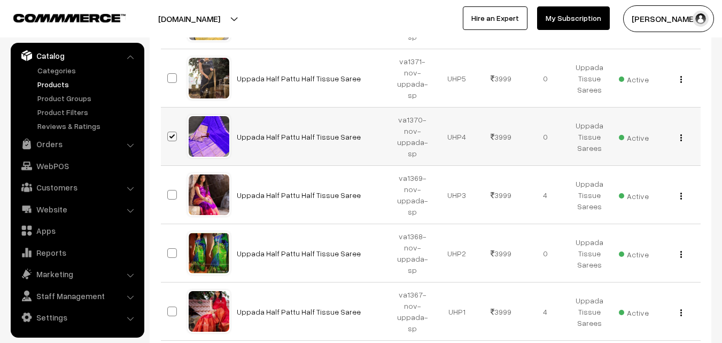
scroll to position [4438, 0]
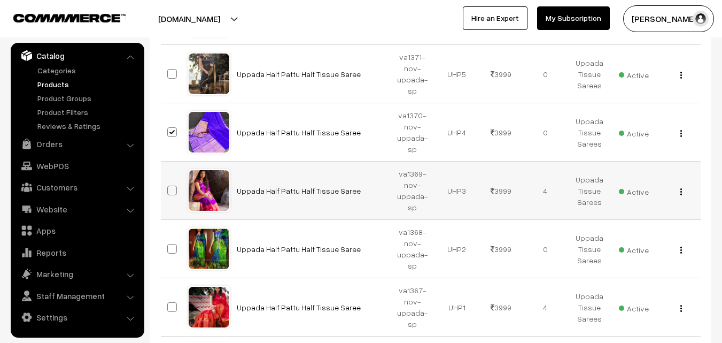
click at [172, 186] on span at bounding box center [172, 191] width 10 height 10
click at [169, 186] on input "checkbox" at bounding box center [165, 183] width 7 height 7
checkbox input "true"
click at [172, 250] on span at bounding box center [172, 249] width 10 height 10
click at [169, 245] on input "checkbox" at bounding box center [165, 241] width 7 height 7
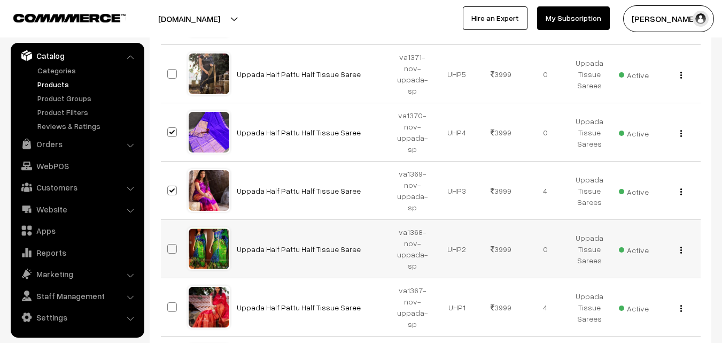
checkbox input "true"
click at [173, 307] on span at bounding box center [172, 307] width 10 height 10
click at [169, 304] on input "checkbox" at bounding box center [165, 300] width 7 height 7
checkbox input "true"
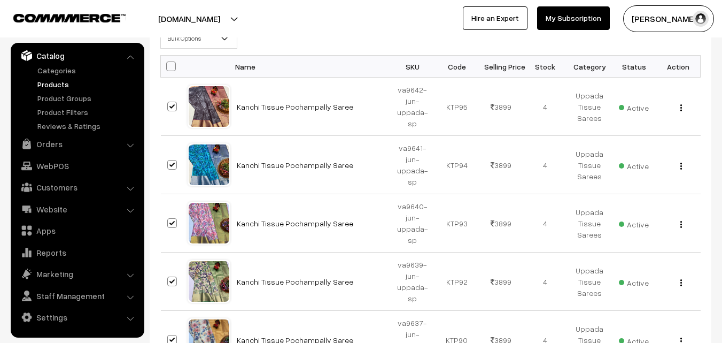
scroll to position [0, 0]
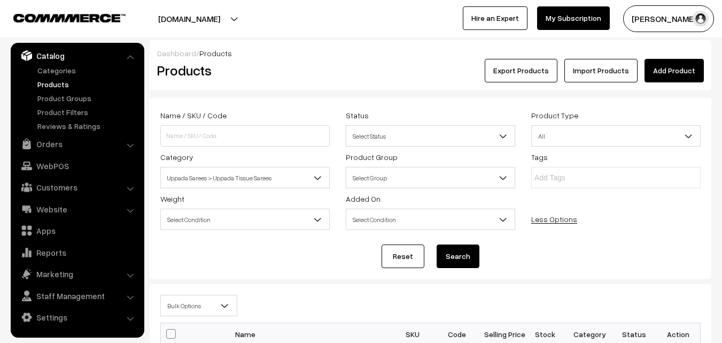
click at [311, 216] on span "Select Condition" at bounding box center [245, 219] width 168 height 19
click at [298, 252] on div "Reset Search" at bounding box center [430, 256] width 541 height 24
click at [222, 303] on b at bounding box center [225, 305] width 11 height 11
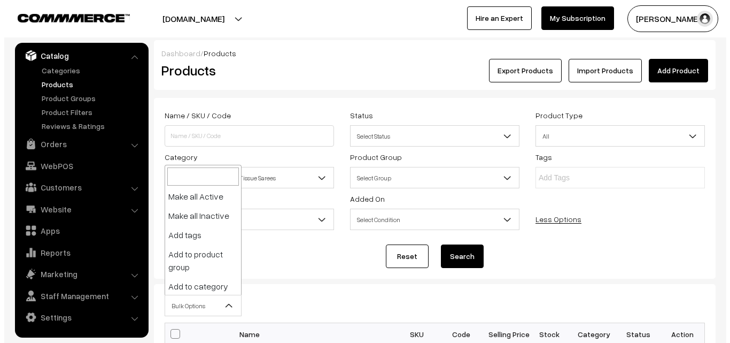
scroll to position [79, 0]
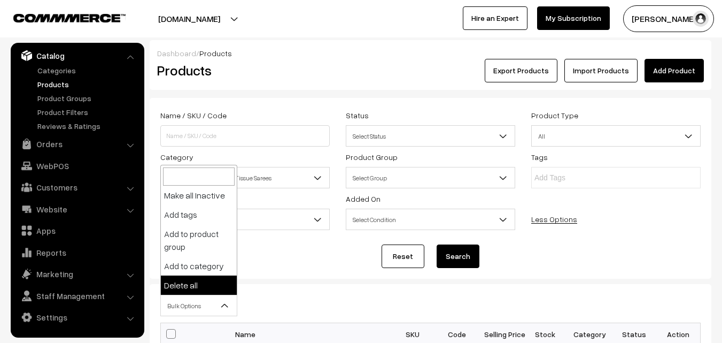
select select "delete"
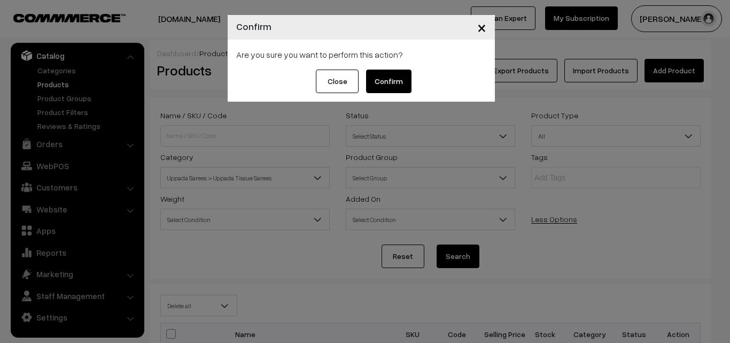
click at [380, 86] on button "Confirm" at bounding box center [388, 82] width 45 height 24
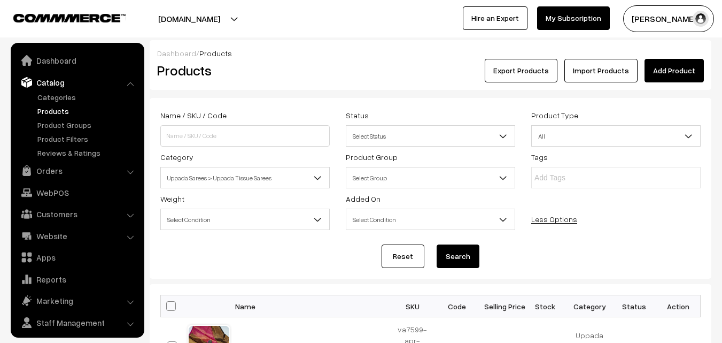
scroll to position [27, 0]
